Goal: Task Accomplishment & Management: Manage account settings

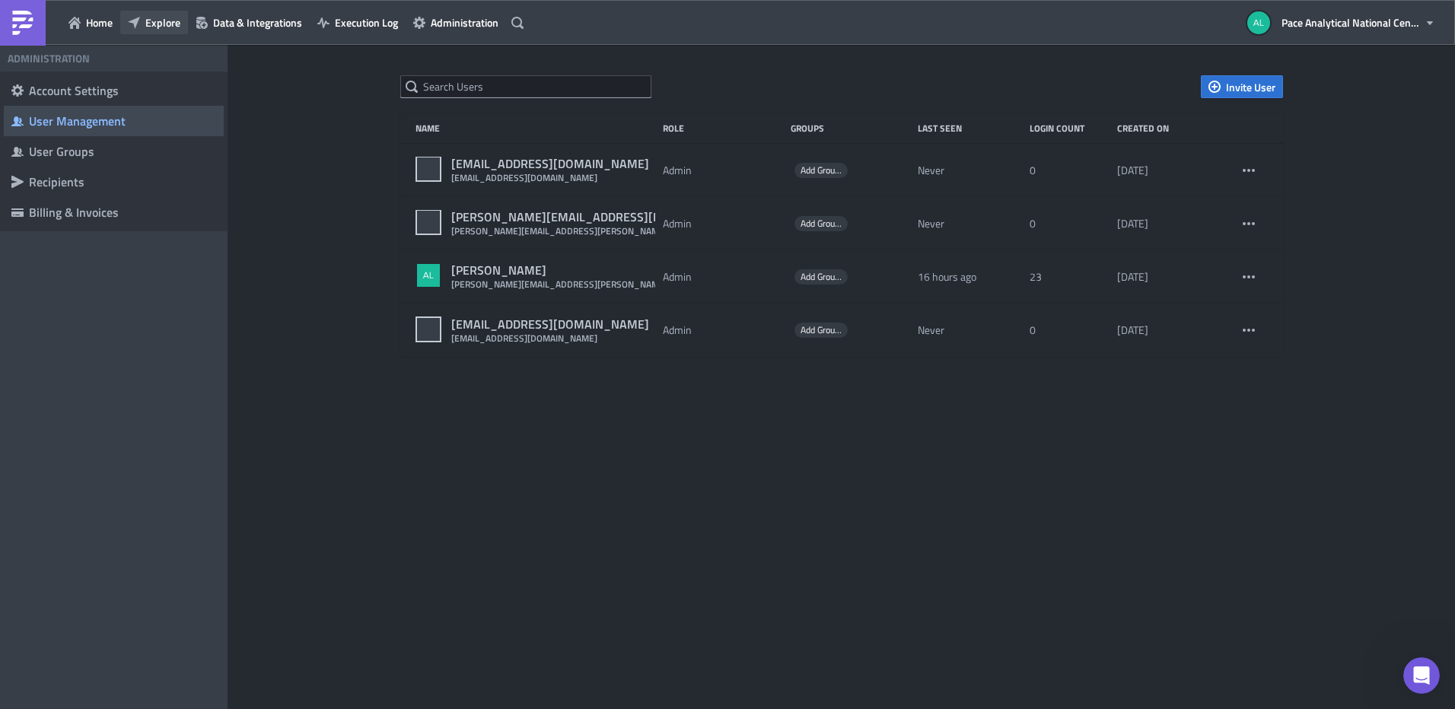
click at [146, 23] on span "Explore" at bounding box center [162, 22] width 35 height 16
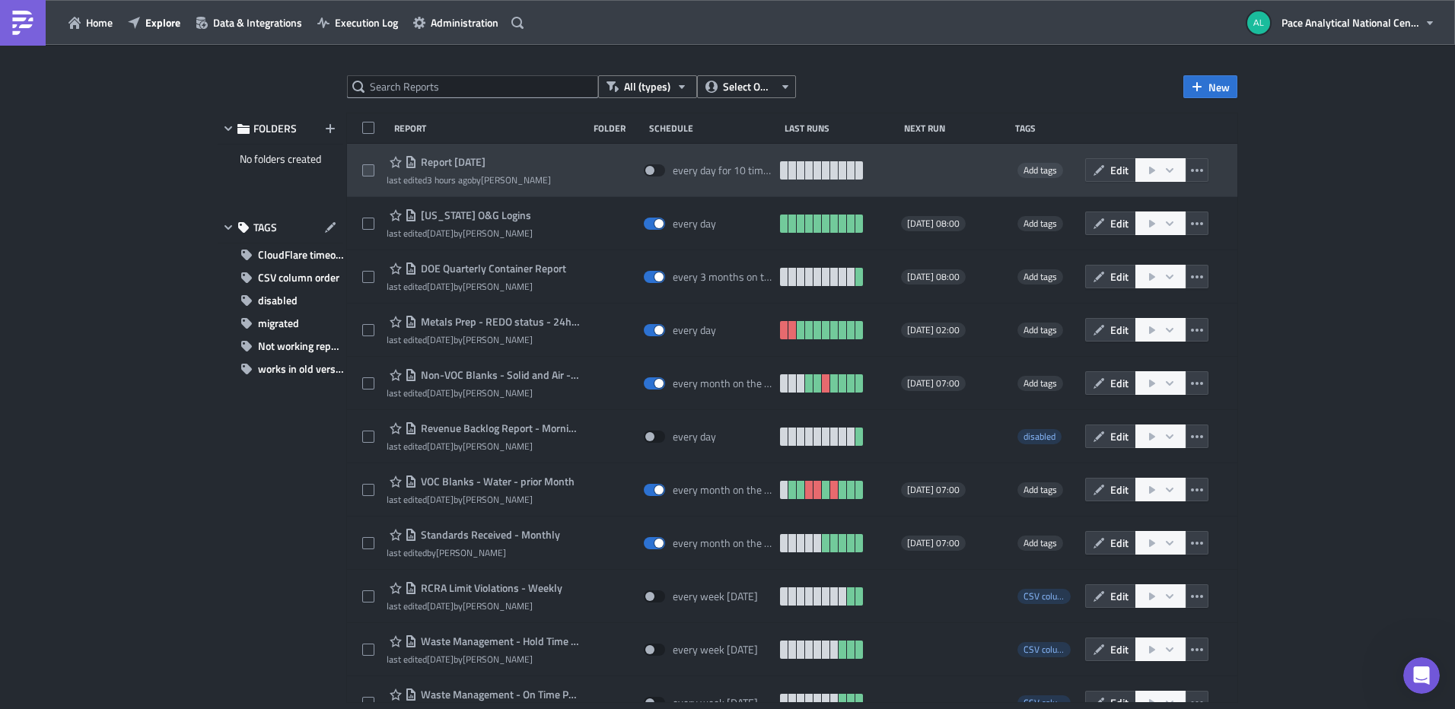
click at [366, 171] on span at bounding box center [368, 170] width 12 height 12
click at [366, 171] on input "checkbox" at bounding box center [370, 171] width 10 height 10
checkbox input "true"
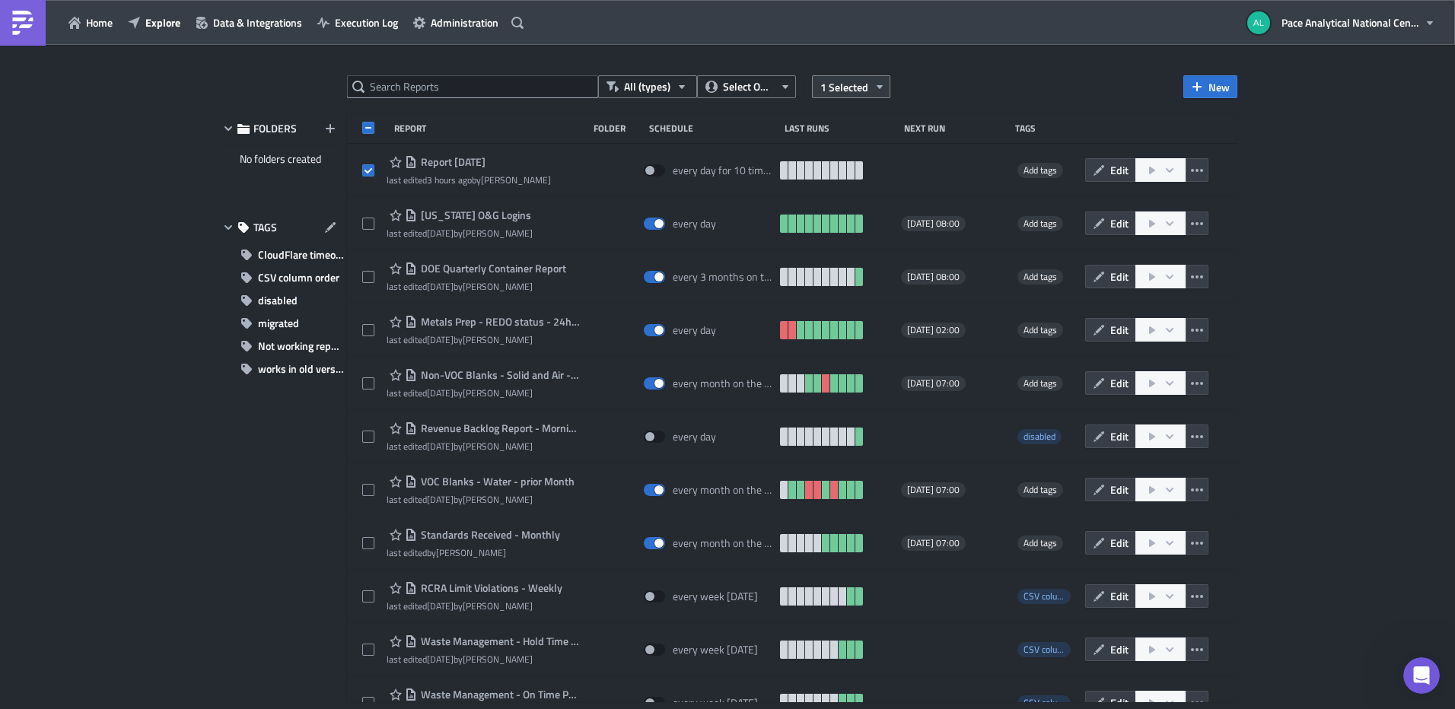
click at [874, 90] on icon "button" at bounding box center [880, 87] width 12 height 12
click at [729, 100] on div "Remove selected" at bounding box center [732, 102] width 101 height 15
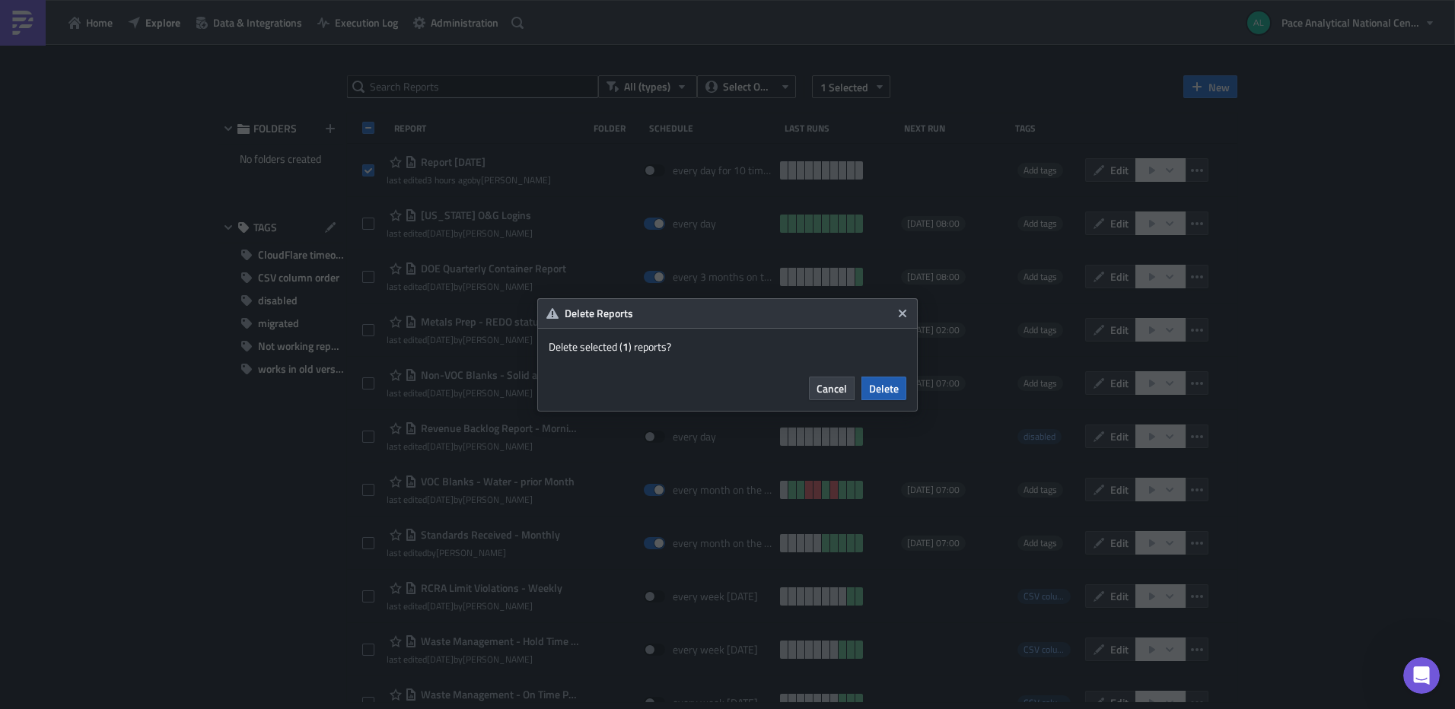
click at [887, 389] on span "Delete" at bounding box center [884, 388] width 30 height 16
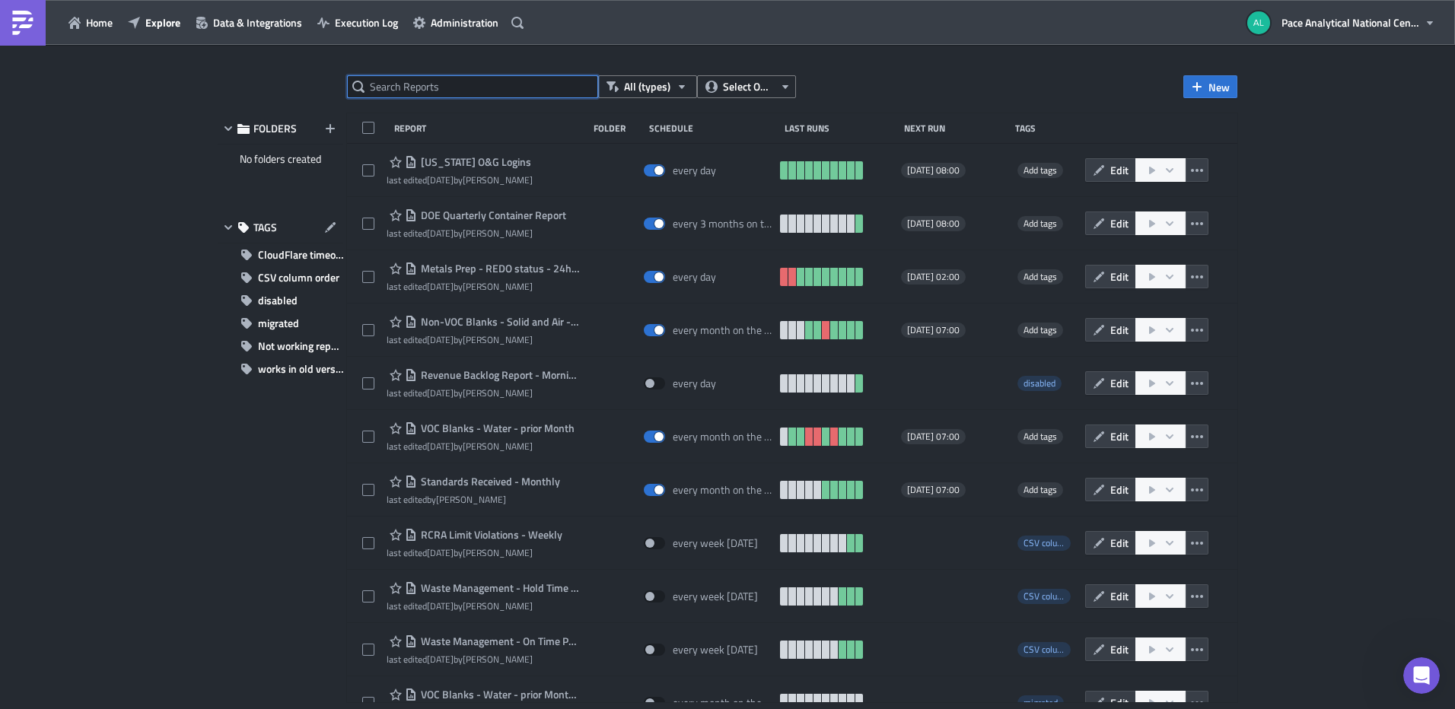
click at [412, 82] on input "text" at bounding box center [472, 86] width 251 height 23
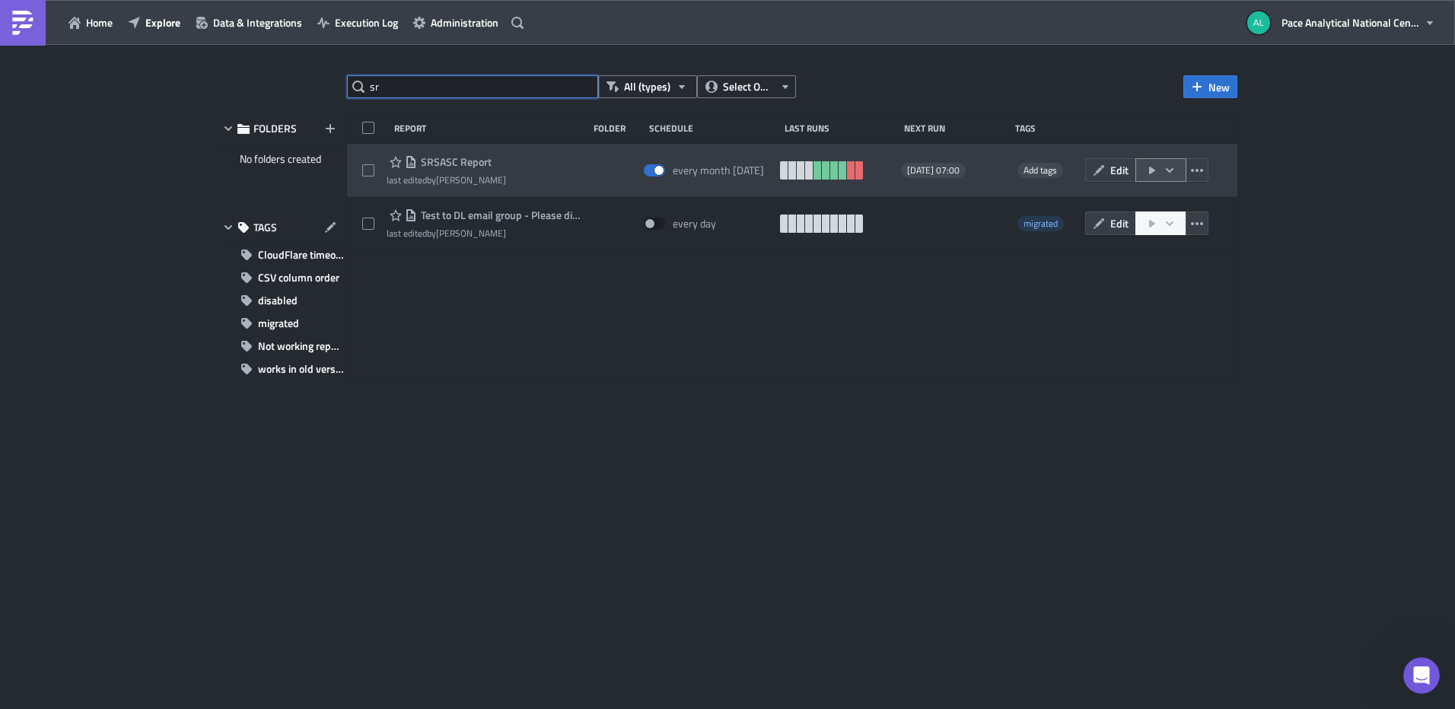
type input "sr"
click at [1170, 169] on icon "button" at bounding box center [1169, 170] width 12 height 12
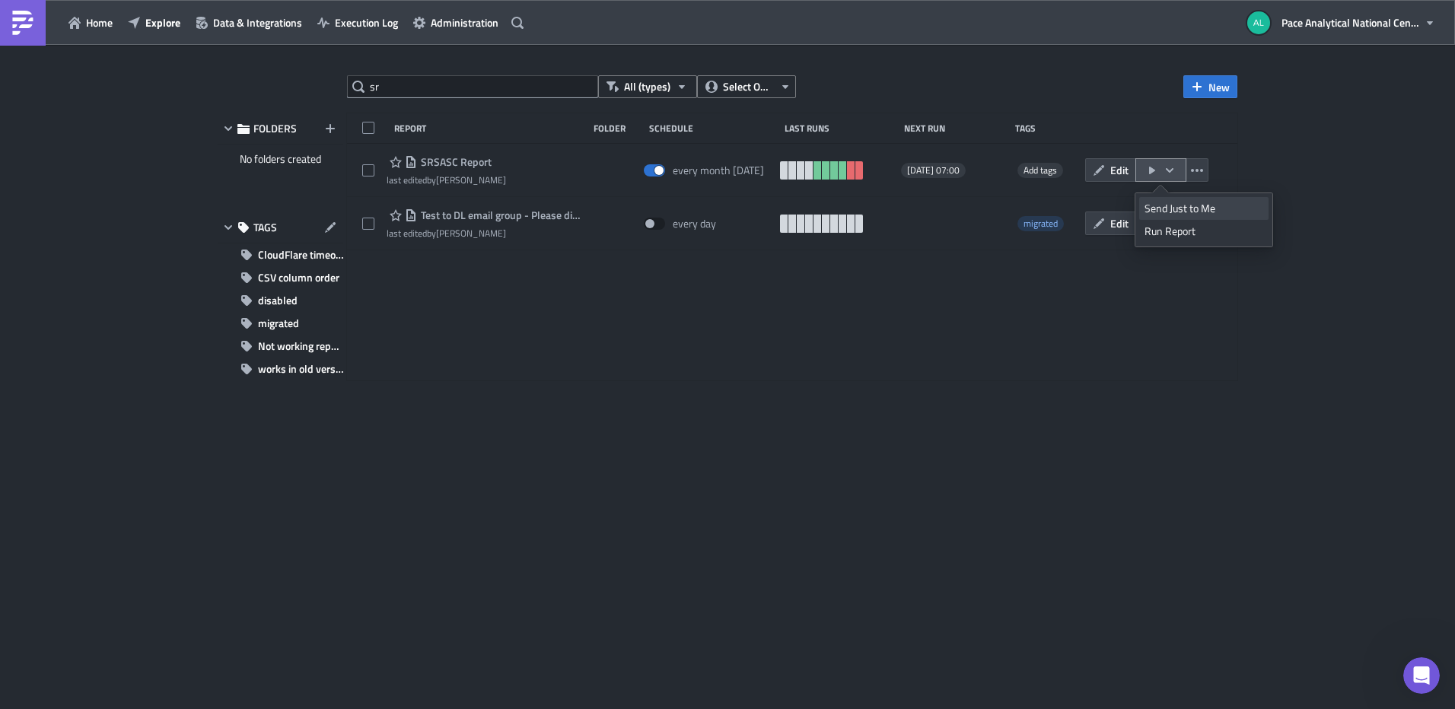
click at [1196, 208] on div "Send Just to Me" at bounding box center [1203, 208] width 119 height 15
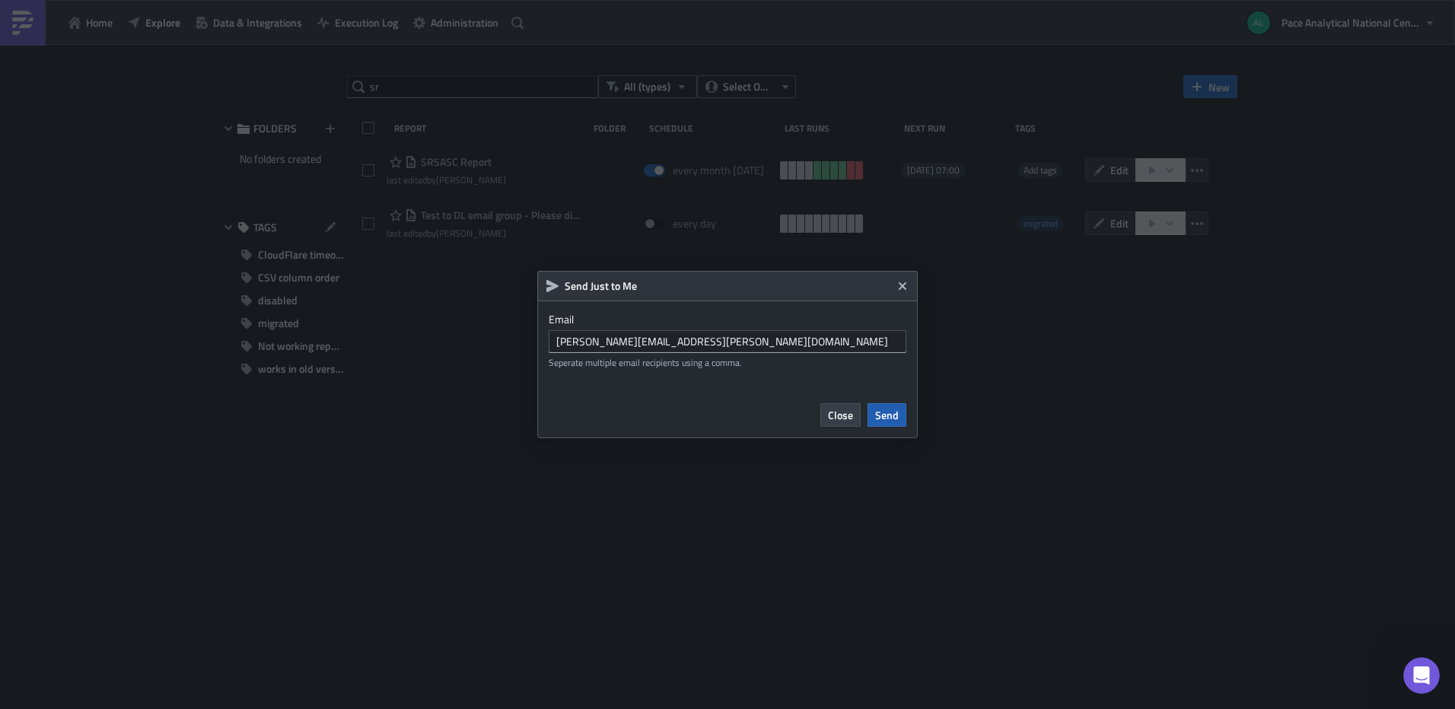
click at [888, 415] on span "Send" at bounding box center [887, 415] width 24 height 16
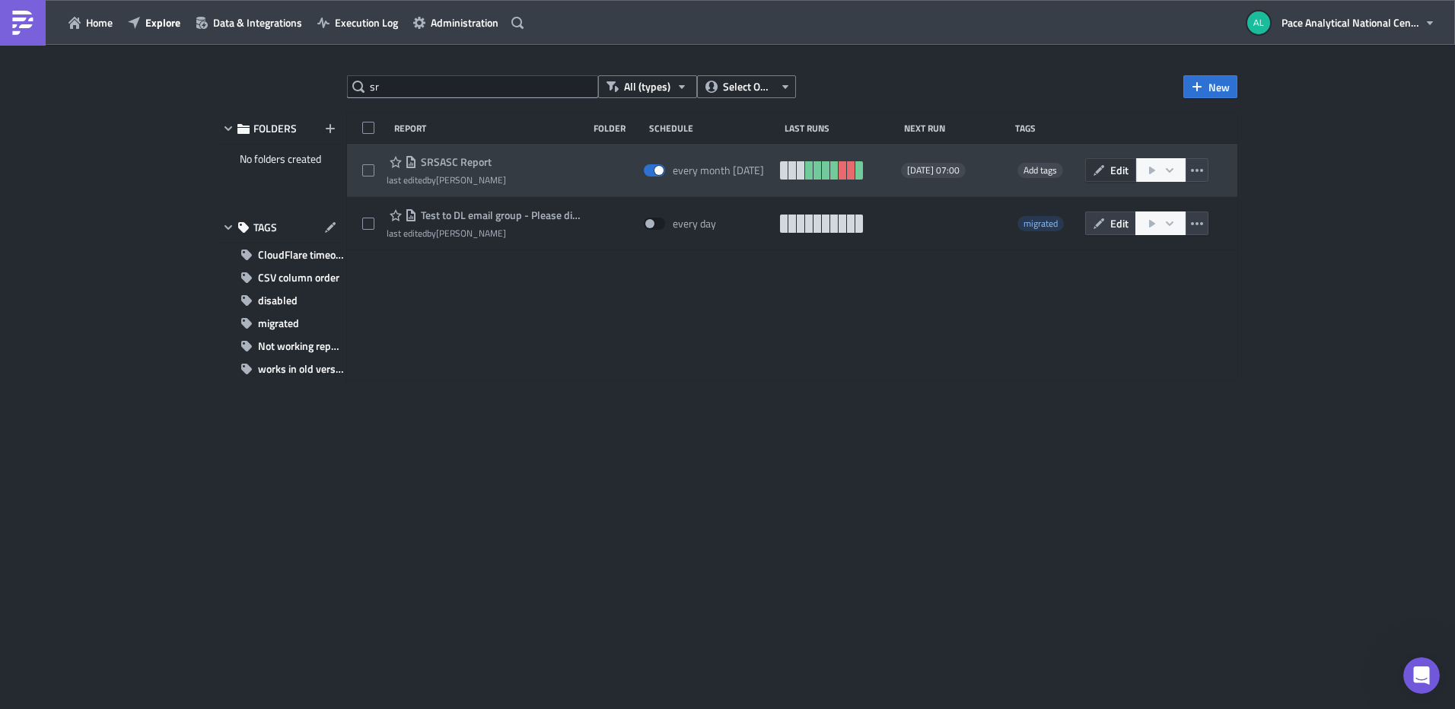
click at [1122, 169] on span "Edit" at bounding box center [1119, 170] width 18 height 16
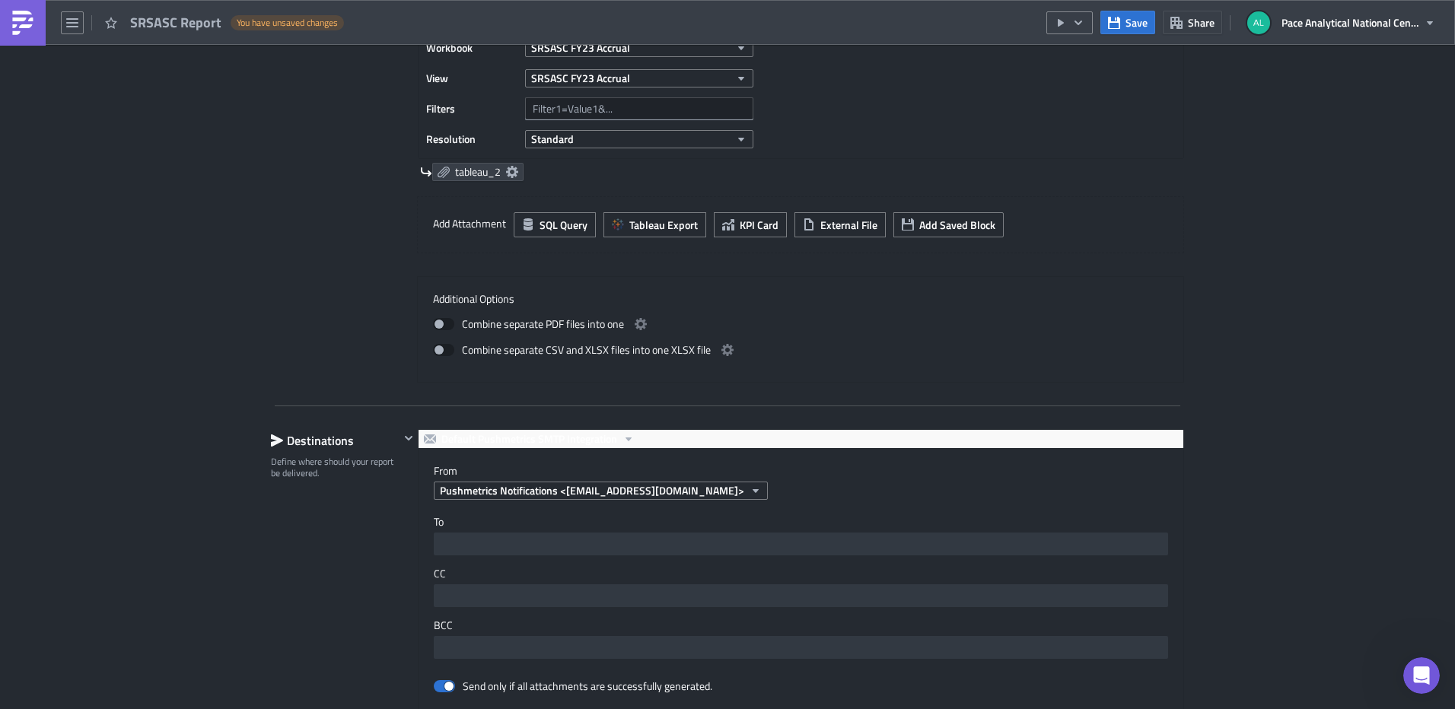
scroll to position [873, 0]
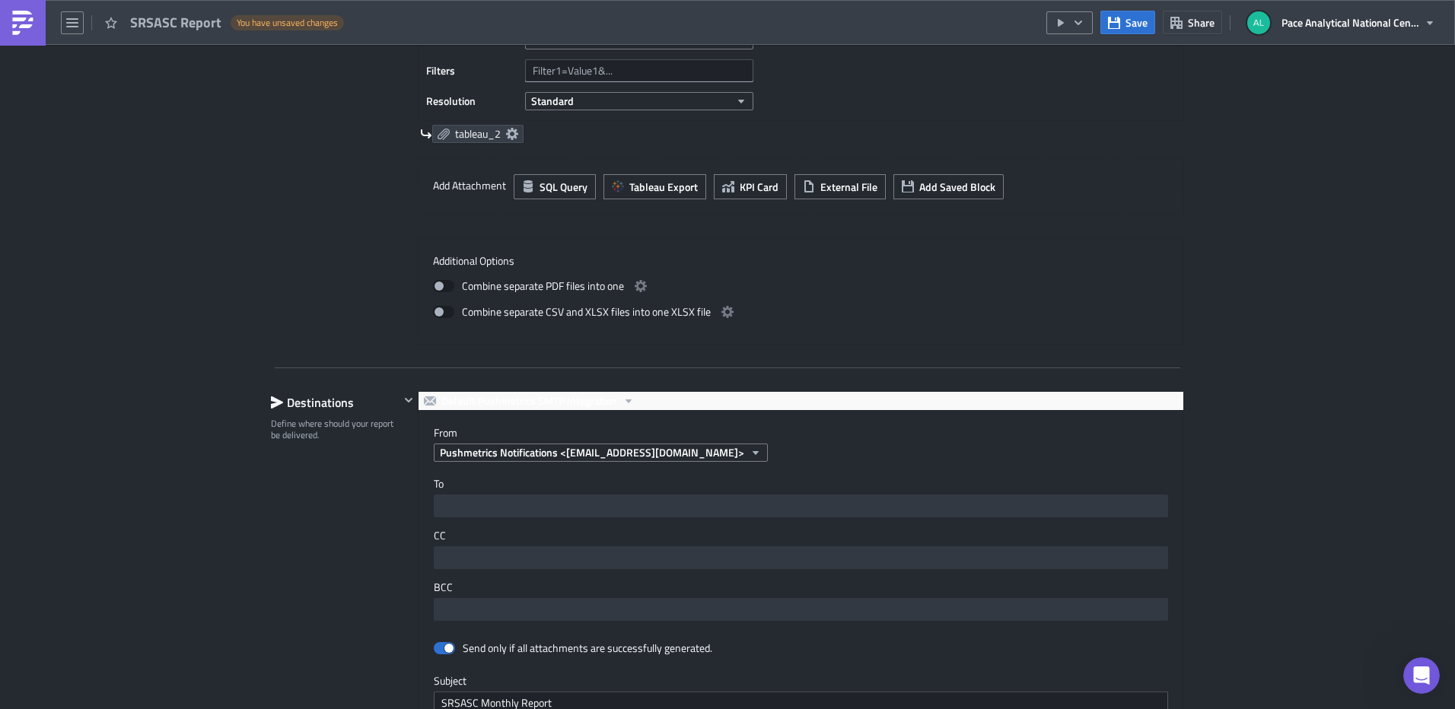
click at [1361, 304] on div "Execution Log Edit " SRSASC Report " Draft Settings Configure the basics of you…" at bounding box center [727, 206] width 1455 height 2069
